Goal: Task Accomplishment & Management: Complete application form

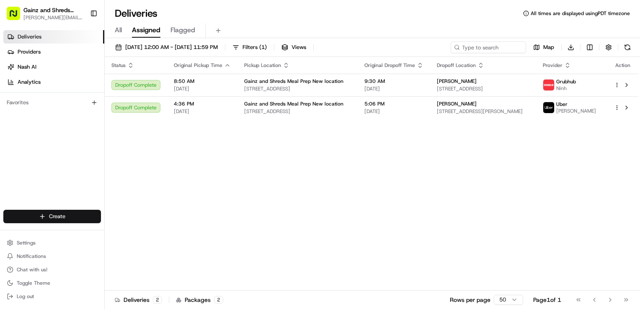
click at [78, 222] on html "Gainz and Shreds Meal Prep [PERSON_NAME][EMAIL_ADDRESS][DOMAIN_NAME] Toggle Sid…" at bounding box center [320, 154] width 640 height 309
click at [126, 232] on link "Delivery" at bounding box center [151, 232] width 93 height 15
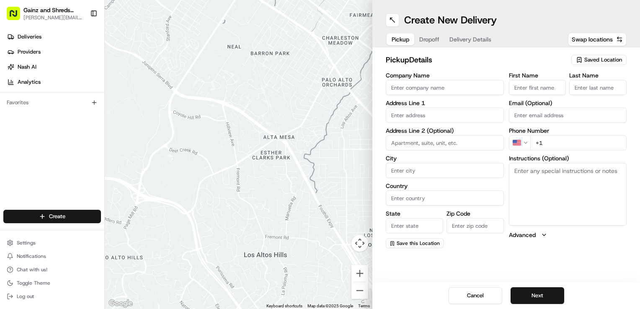
click at [588, 57] on span "Saved Location" at bounding box center [603, 60] width 38 height 8
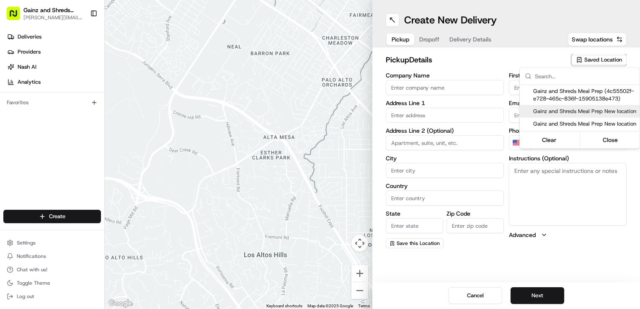
click at [555, 115] on span "Gainz and Shreds Meal Prep New location" at bounding box center [584, 112] width 103 height 8
type input "Gainz and Shreds Meal Prep New location"
type input "[STREET_ADDRESS]"
type input "[GEOGRAPHIC_DATA][PERSON_NAME]"
type input "US"
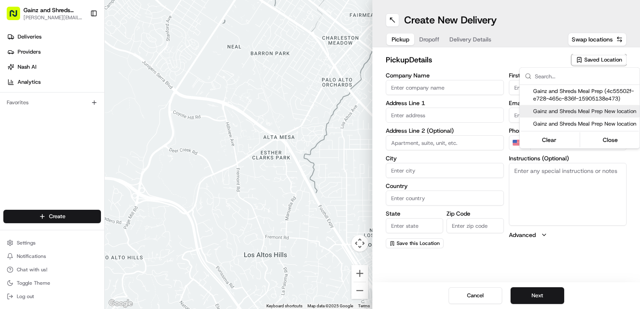
type input "CA"
type input "95125"
type input "[PERSON_NAME]"
type input "[PHONE_NUMBER]"
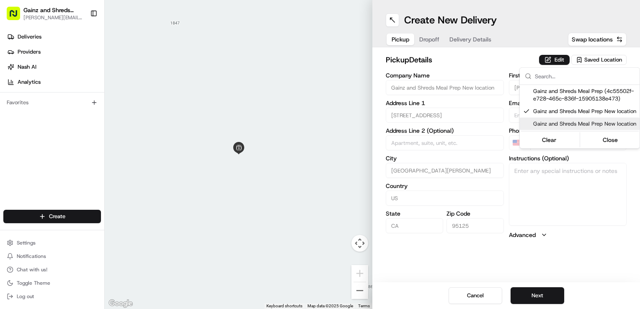
click at [551, 297] on html "Gainz and Shreds Meal Prep [PERSON_NAME][EMAIL_ADDRESS][DOMAIN_NAME] Toggle Sid…" at bounding box center [320, 154] width 640 height 309
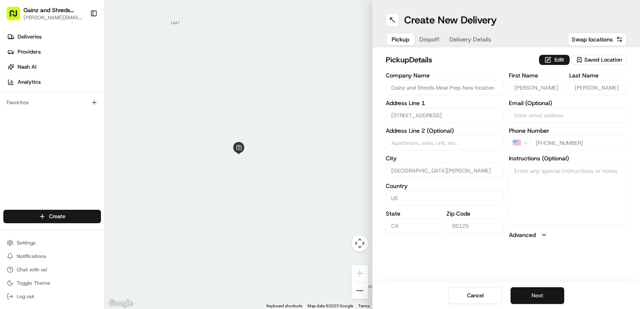
click at [534, 296] on button "Next" at bounding box center [538, 295] width 54 height 17
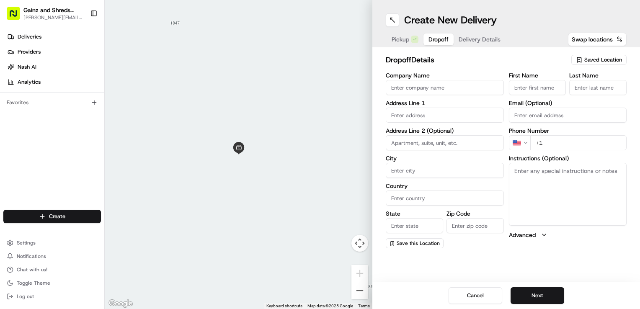
click at [538, 86] on input "First Name" at bounding box center [537, 87] width 57 height 15
type input "[PERSON_NAME]"
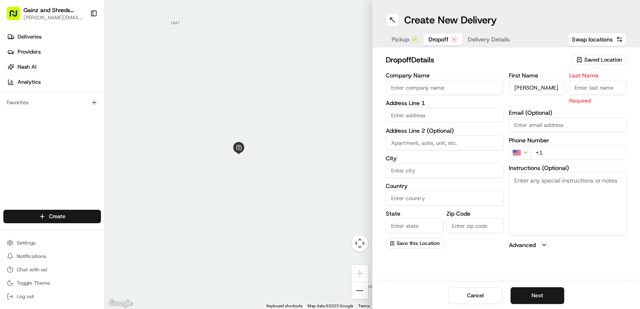
type input "K"
type input "|"
type input "H"
click at [433, 116] on input "text" at bounding box center [445, 115] width 118 height 15
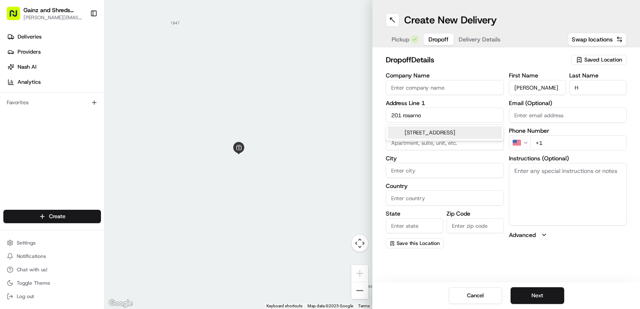
click at [433, 135] on div "[STREET_ADDRESS]" at bounding box center [445, 132] width 114 height 13
type input "[STREET_ADDRESS]"
type input "[GEOGRAPHIC_DATA][PERSON_NAME]"
type input "[GEOGRAPHIC_DATA]"
type input "CA"
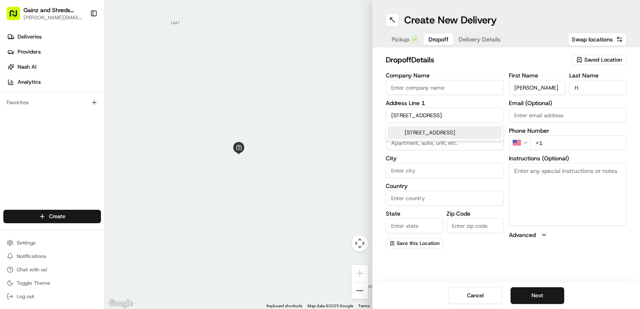
type input "95111"
type input "[STREET_ADDRESS]"
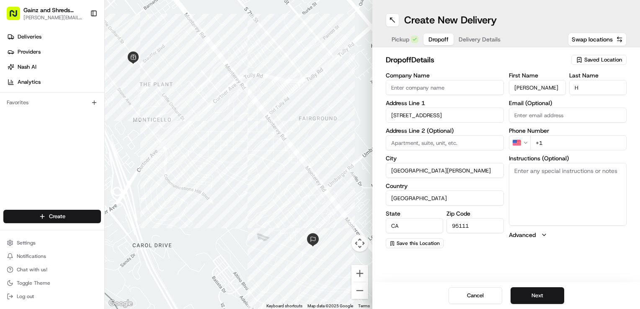
click at [595, 140] on input "+1" at bounding box center [578, 142] width 97 height 15
type input "[PHONE_NUMBER]"
click at [572, 178] on textarea "Instructions (Optional)" at bounding box center [568, 194] width 118 height 63
click at [534, 294] on button "Next" at bounding box center [538, 295] width 54 height 17
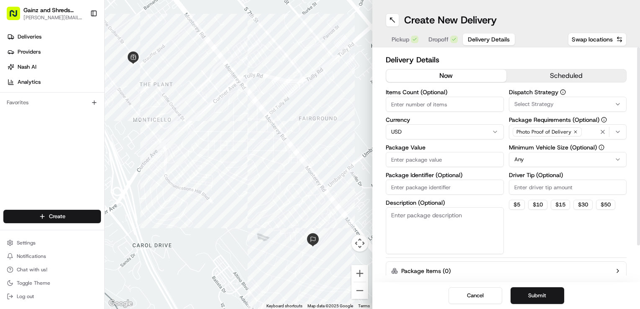
click at [446, 161] on input "Package Value" at bounding box center [445, 159] width 118 height 15
type input "80"
click at [533, 294] on button "Submit" at bounding box center [538, 295] width 54 height 17
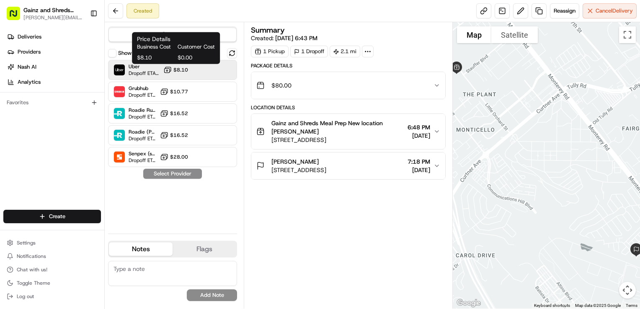
click at [186, 71] on span "$8.10" at bounding box center [180, 70] width 15 height 7
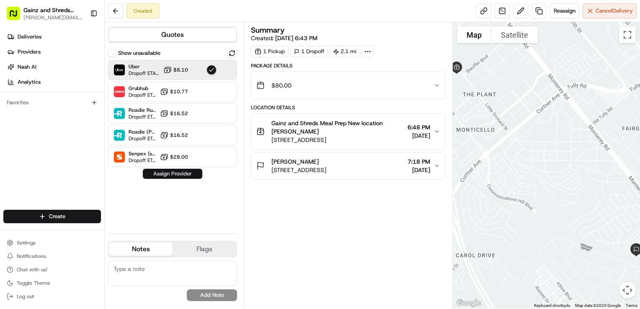
click at [177, 174] on button "Assign Provider" at bounding box center [172, 174] width 59 height 10
